Goal: Transaction & Acquisition: Purchase product/service

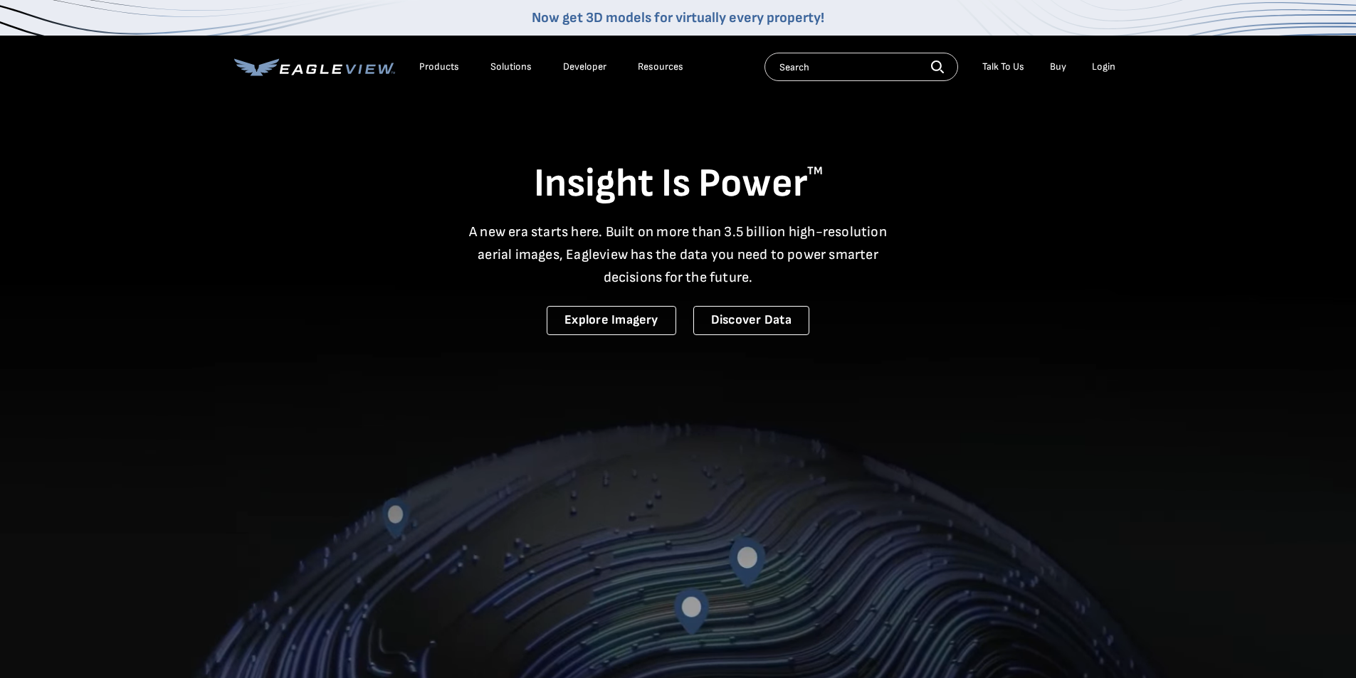
click at [1109, 70] on div "Login" at bounding box center [1103, 66] width 23 height 13
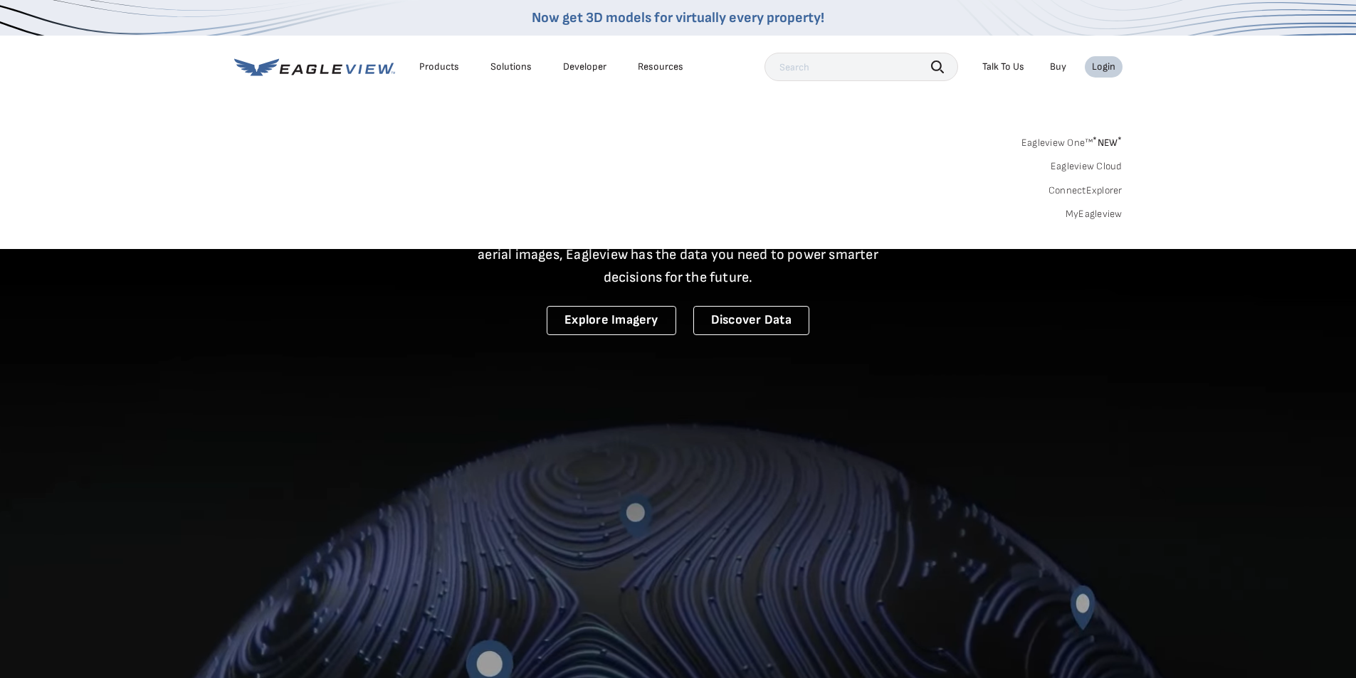
click at [1092, 213] on link "MyEagleview" at bounding box center [1093, 214] width 57 height 13
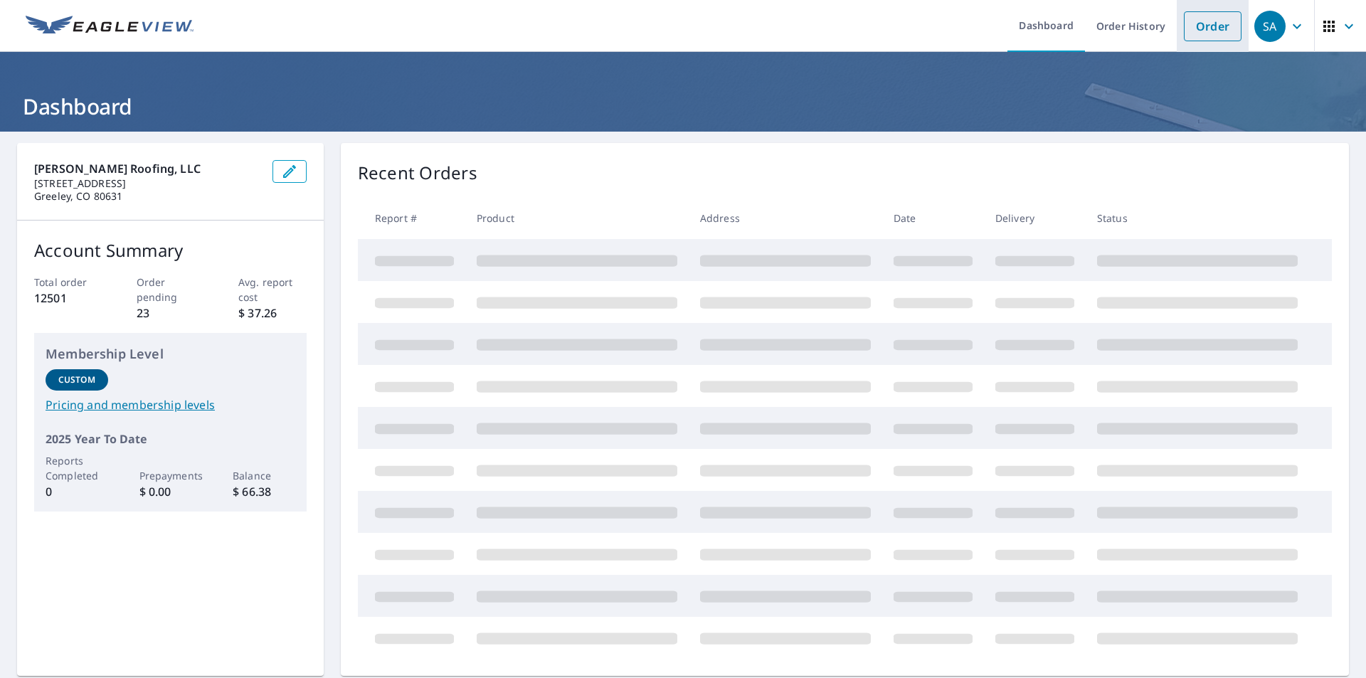
click at [1203, 20] on link "Order" at bounding box center [1213, 26] width 58 height 30
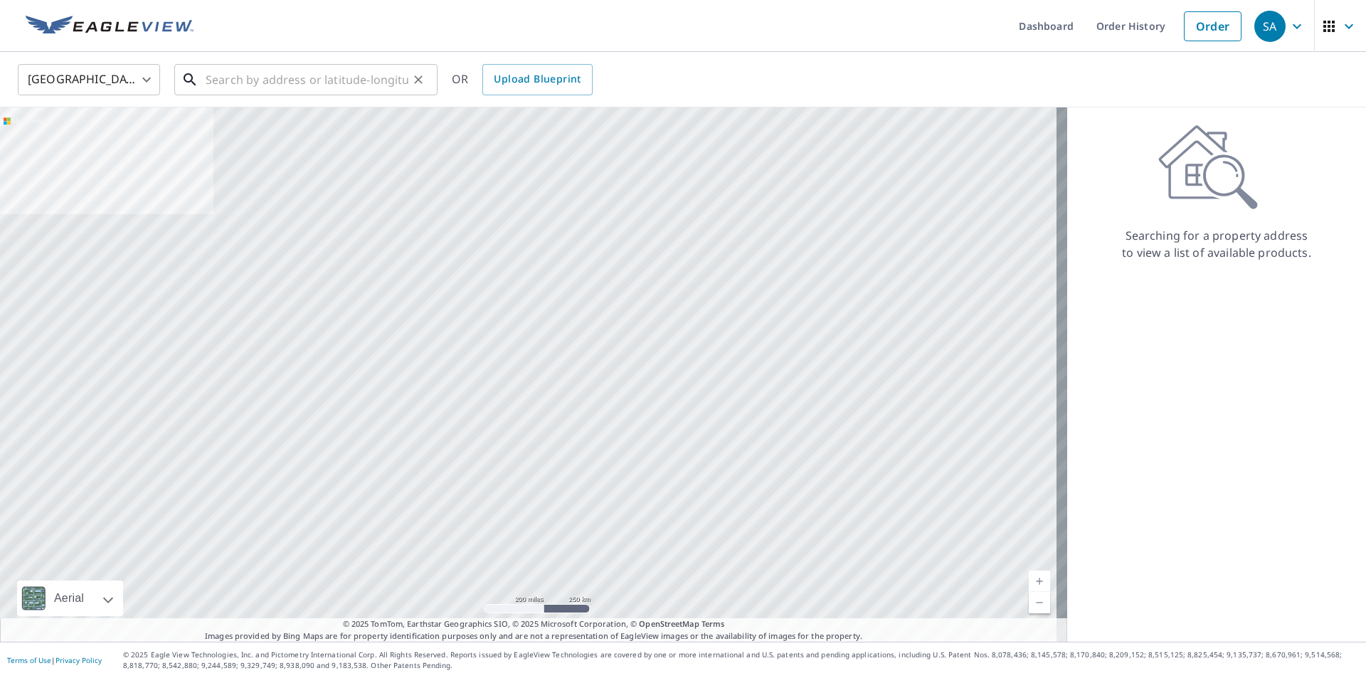
click at [270, 75] on input "text" at bounding box center [307, 80] width 203 height 40
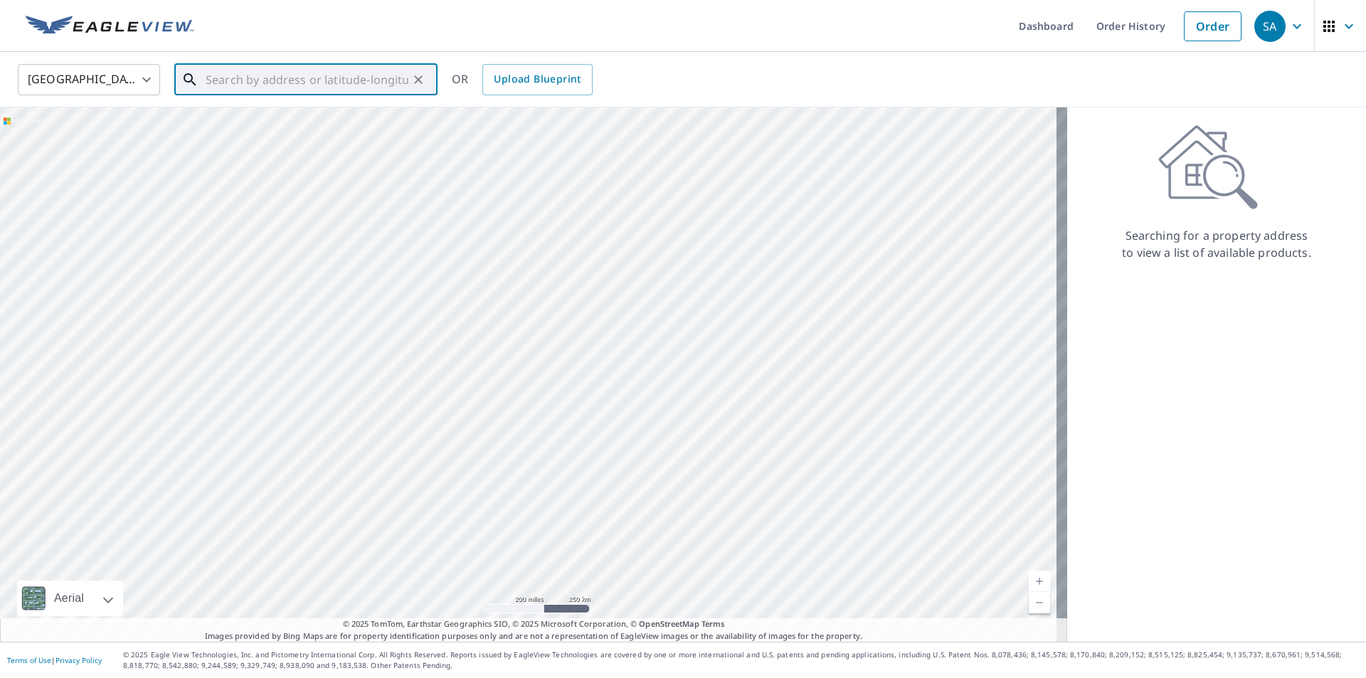
paste input "[STREET_ADDRESS][PERSON_NAME]"
click at [352, 80] on input "[STREET_ADDRESS][PERSON_NAME]" at bounding box center [307, 80] width 203 height 40
click at [304, 122] on span "[STREET_ADDRESS][PERSON_NAME]" at bounding box center [314, 120] width 223 height 17
type input "[STREET_ADDRESS][PERSON_NAME][PERSON_NAME]"
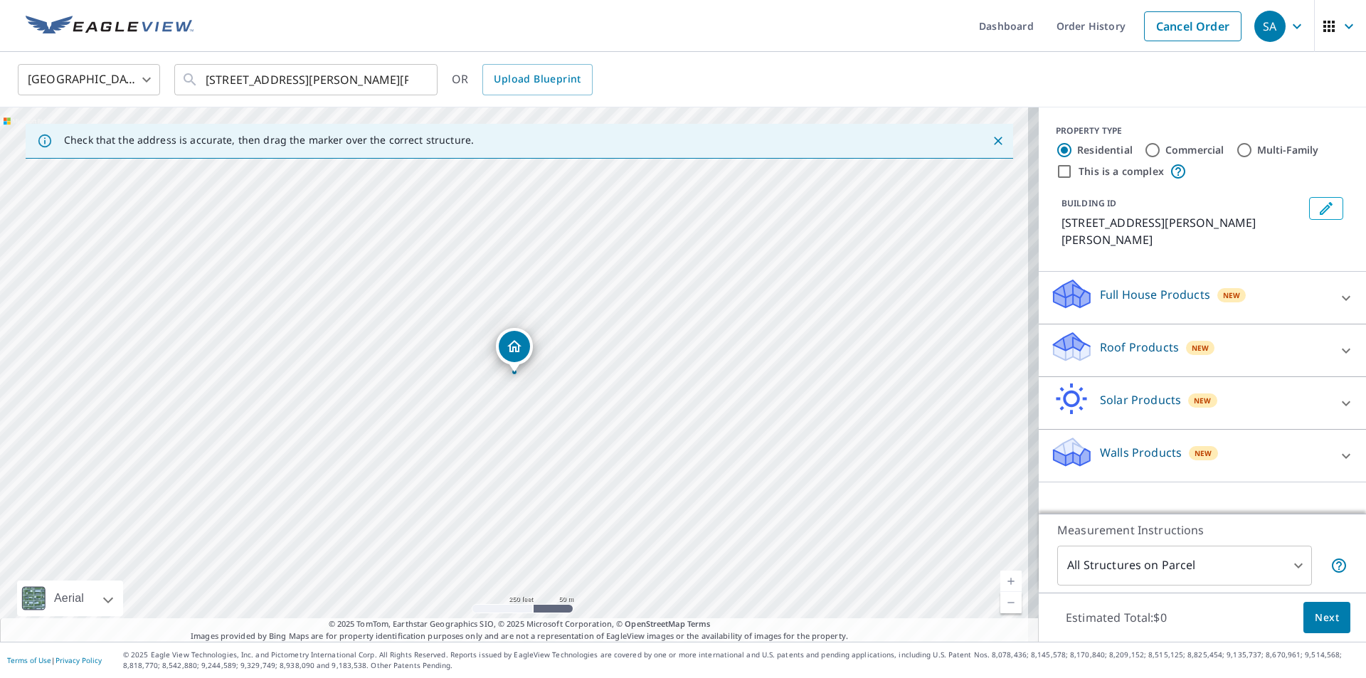
click at [1126, 339] on p "Roof Products" at bounding box center [1139, 347] width 79 height 17
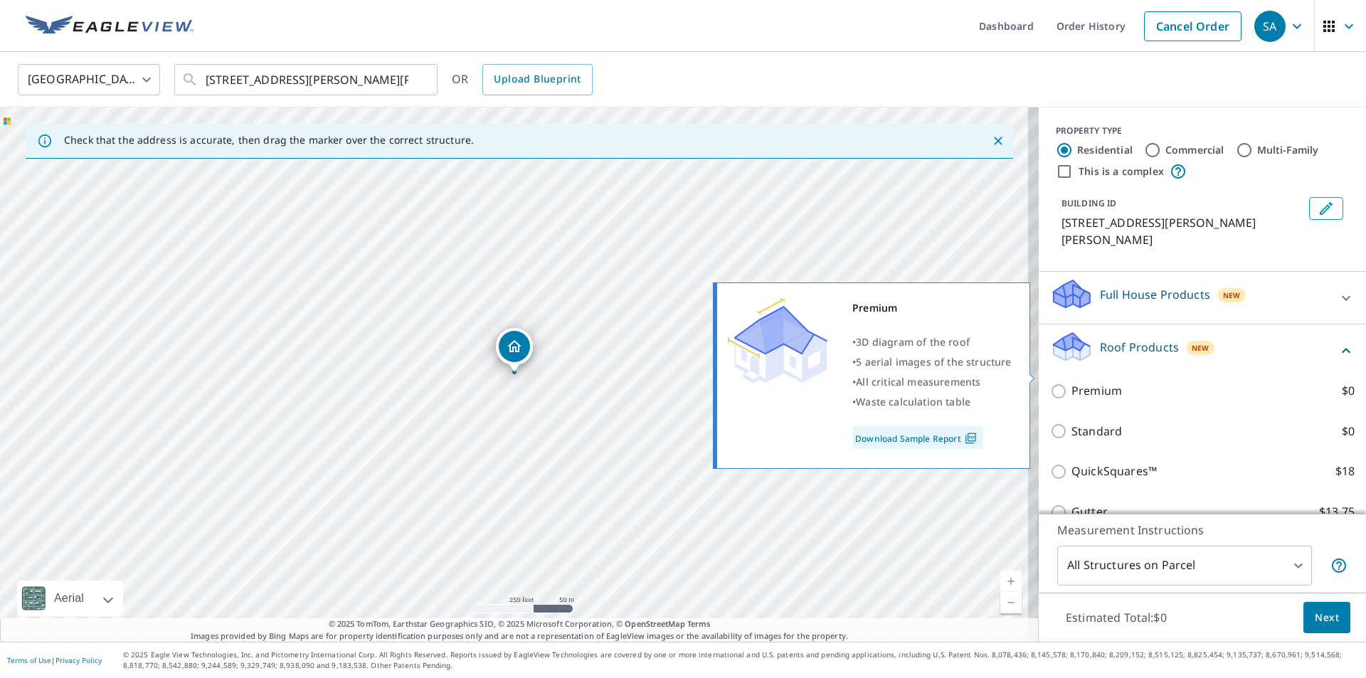
click at [1055, 383] on input "Premium $0" at bounding box center [1060, 391] width 21 height 17
checkbox input "true"
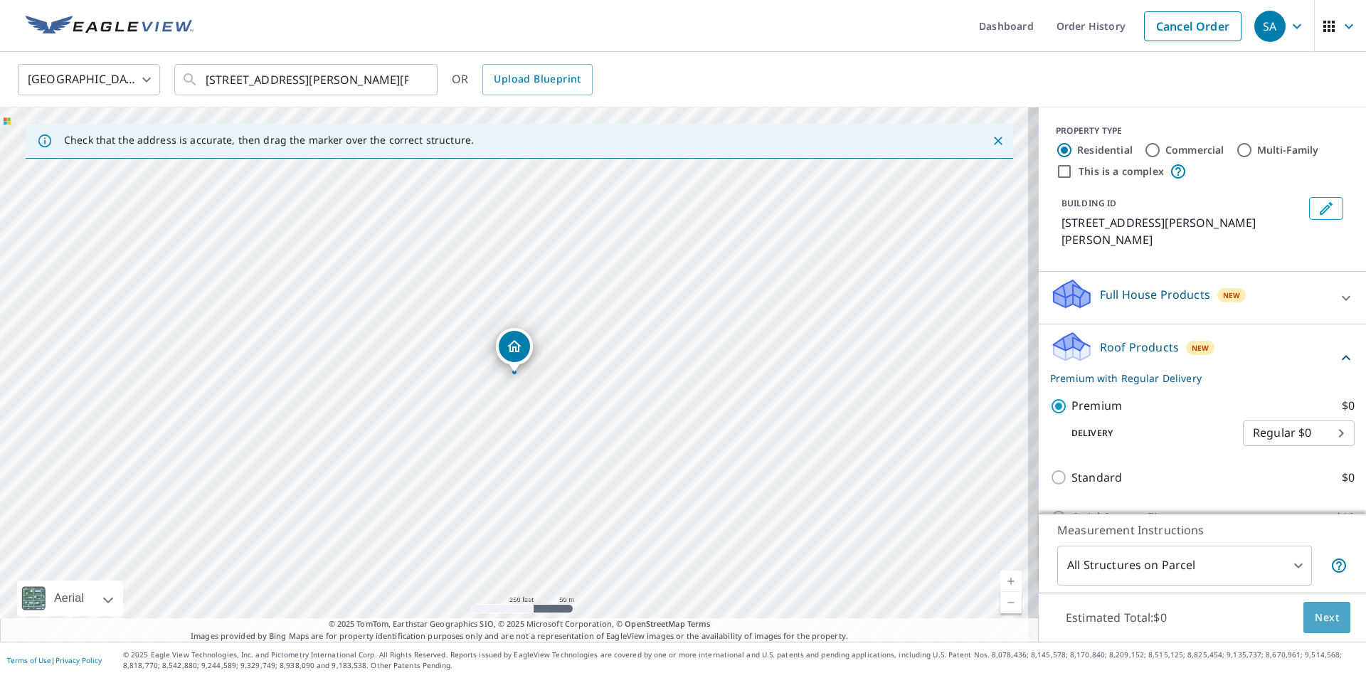
click at [1324, 623] on span "Next" at bounding box center [1327, 618] width 24 height 18
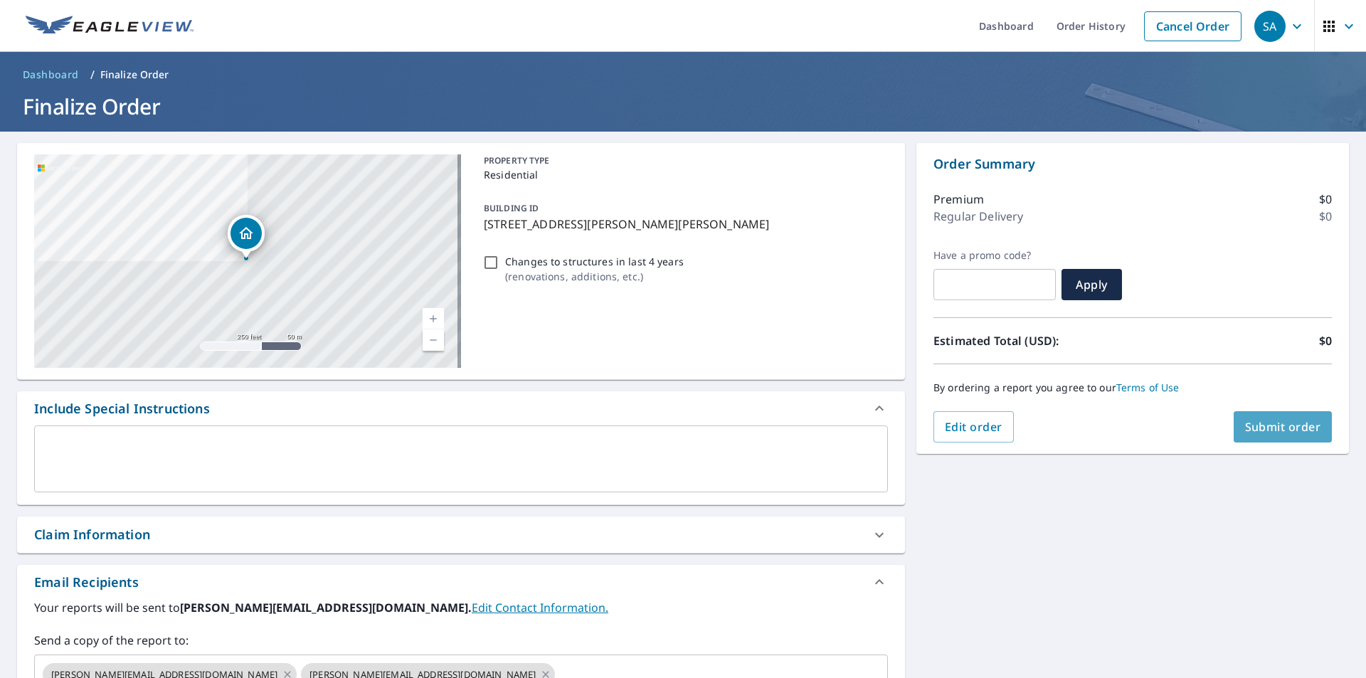
click at [1288, 430] on span "Submit order" at bounding box center [1283, 427] width 76 height 16
checkbox input "true"
